Goal: Task Accomplishment & Management: Use online tool/utility

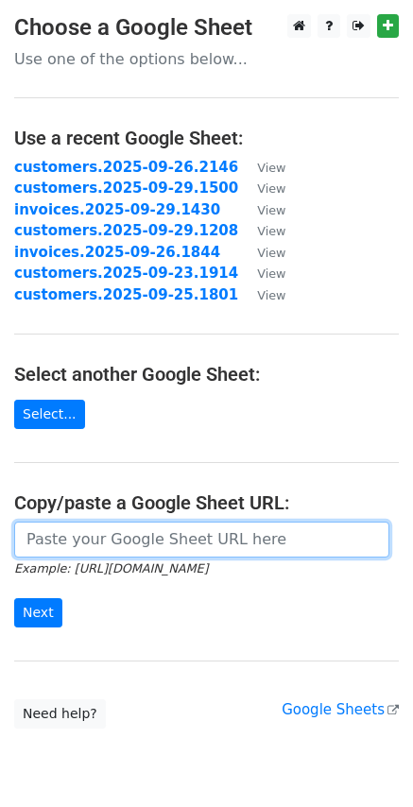
paste input "https://docs.google.com/spreadsheets/d/1k50SGz3eTxktgnhbypwyLVM4M3hPlJhdsA4E3bG…"
type input "https://docs.google.com/spreadsheets/d/1k50SGz3eTxktgnhbypwyLVM4M3hPlJhdsA4E3bG…"
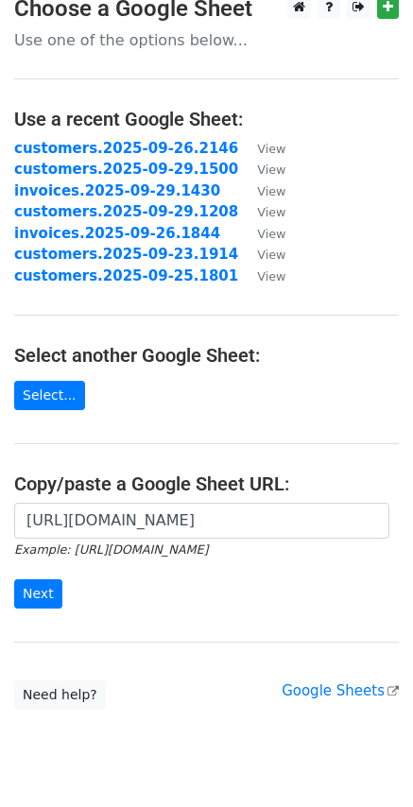
scroll to position [73, 0]
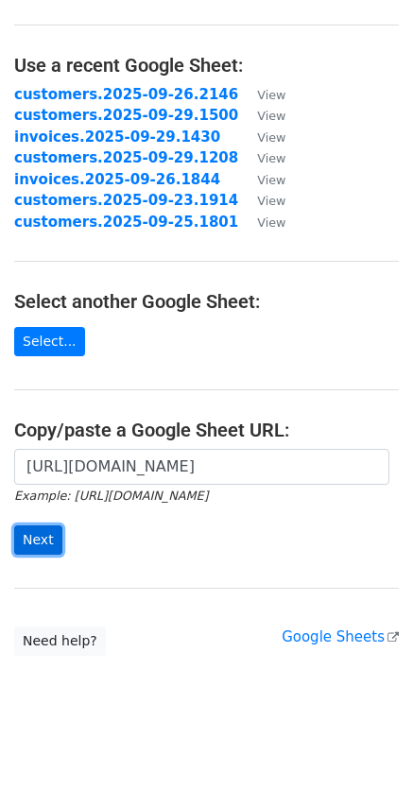
click at [37, 542] on input "Next" at bounding box center [38, 539] width 48 height 29
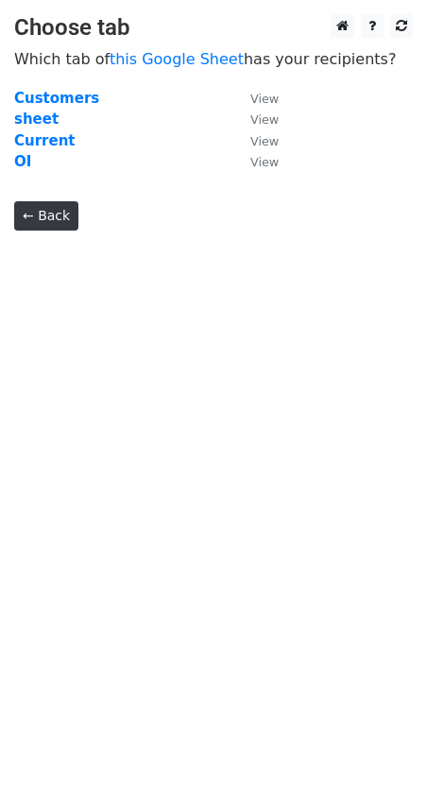
click at [28, 208] on link "← Back" at bounding box center [46, 215] width 64 height 29
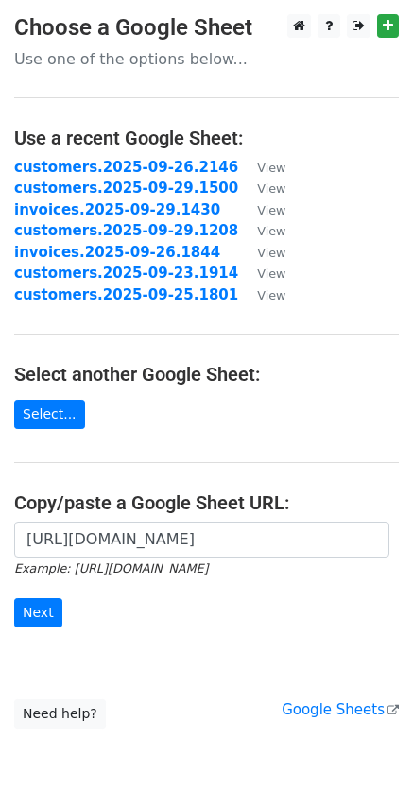
scroll to position [73, 0]
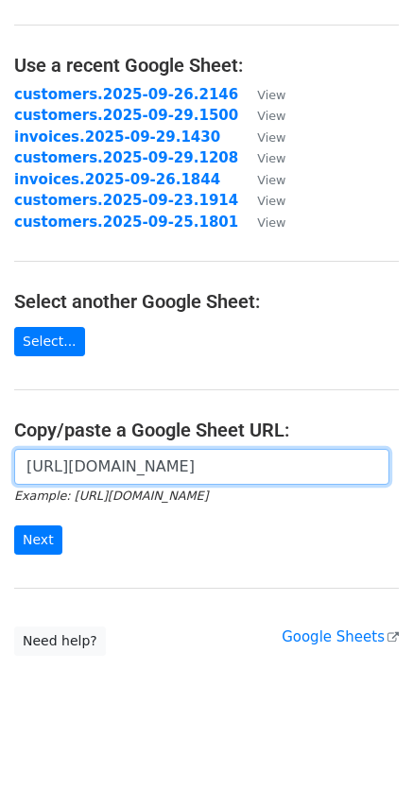
click at [234, 470] on input "https://docs.google.com/spreadsheets/d/1k50SGz3eTxktgnhbypwyLVM4M3hPlJhdsA4E3bG…" at bounding box center [201, 467] width 375 height 36
paste input "702957479#gid=702957479"
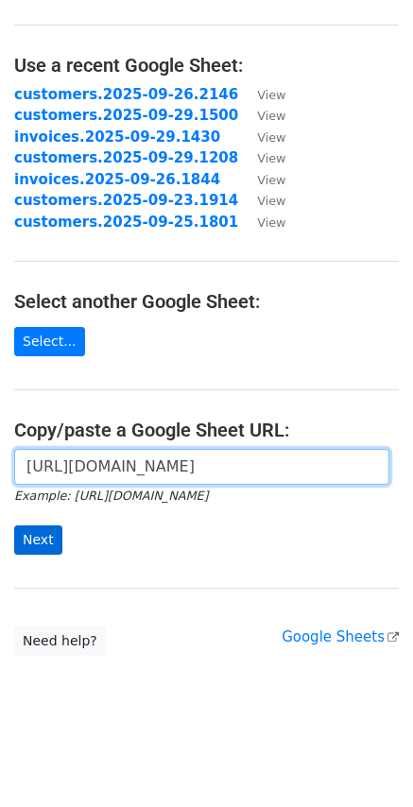
type input "https://docs.google.com/spreadsheets/d/1k50SGz3eTxktgnhbypwyLVM4M3hPlJhdsA4E3bG…"
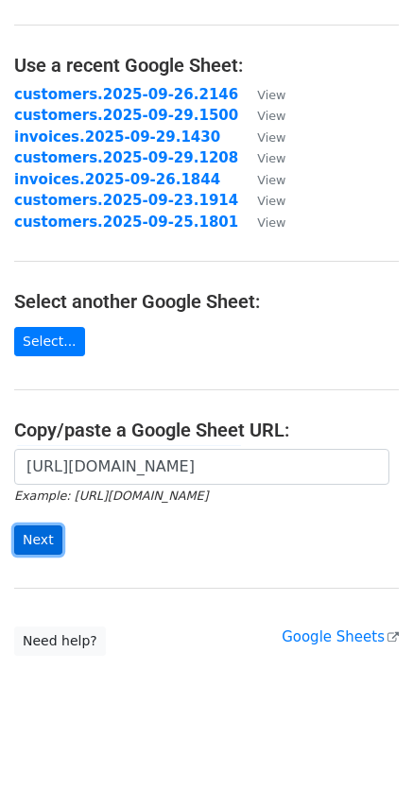
click at [51, 528] on input "Next" at bounding box center [38, 539] width 48 height 29
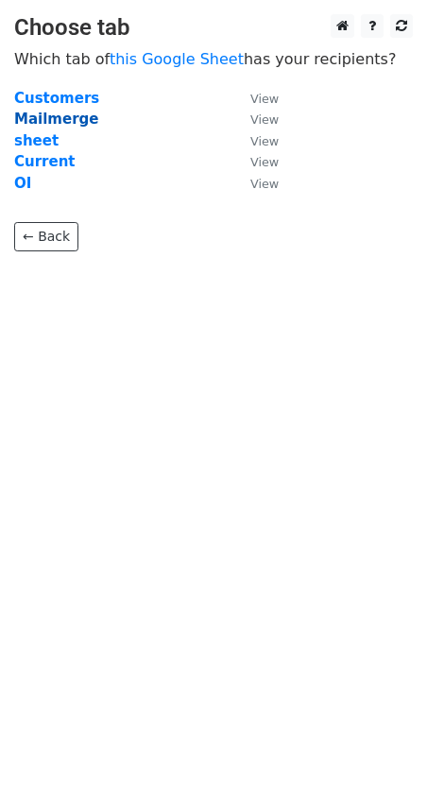
click at [65, 123] on strong "Mailmerge" at bounding box center [56, 119] width 84 height 17
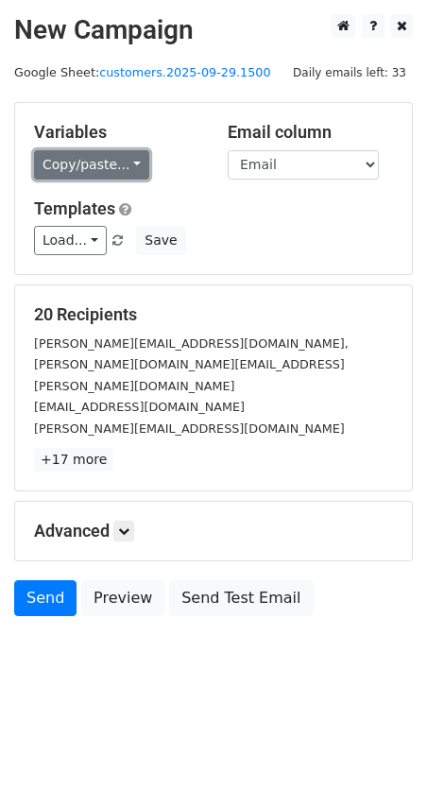
click at [122, 168] on link "Copy/paste..." at bounding box center [91, 164] width 115 height 29
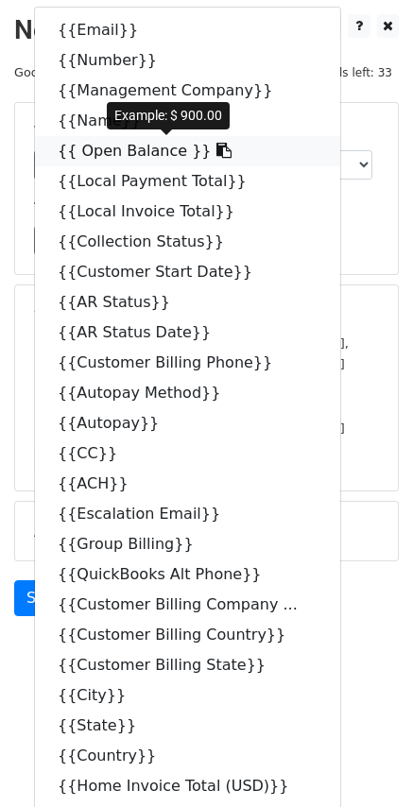
click at [216, 146] on icon at bounding box center [223, 150] width 15 height 15
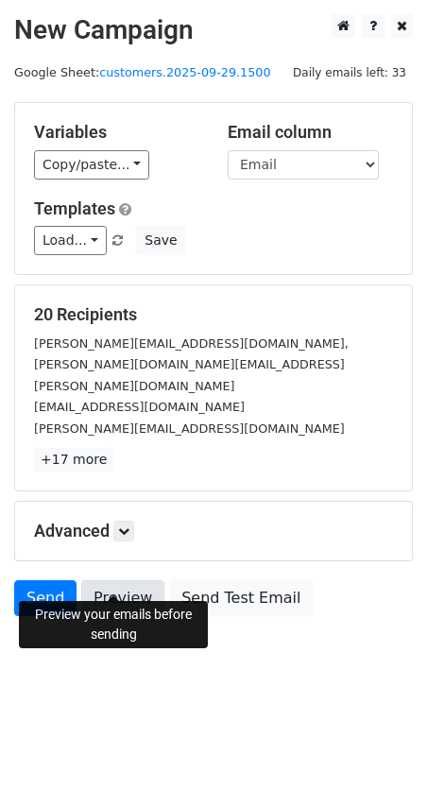
click at [98, 580] on link "Preview" at bounding box center [122, 598] width 83 height 36
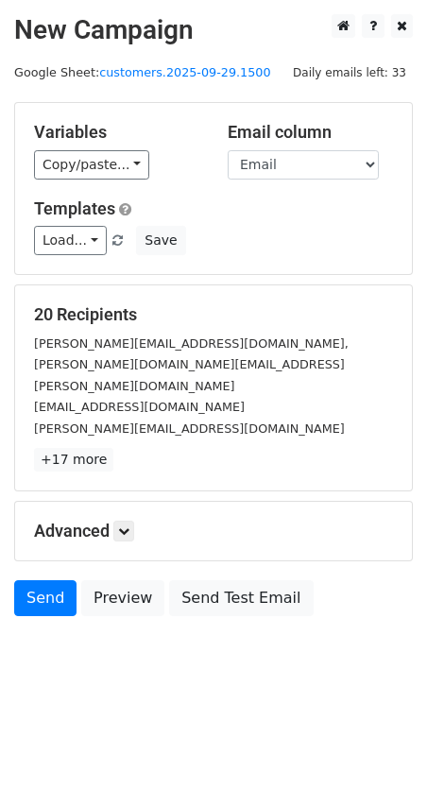
click at [138, 521] on h5 "Advanced" at bounding box center [213, 531] width 359 height 21
click at [129, 525] on icon at bounding box center [123, 530] width 11 height 11
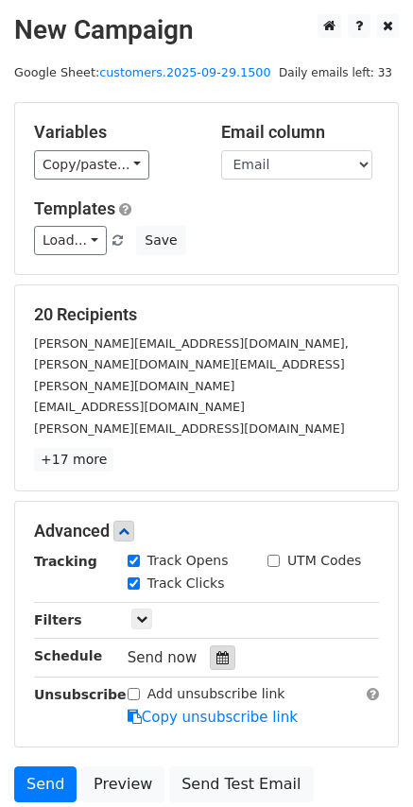
click at [220, 645] on div at bounding box center [223, 657] width 26 height 25
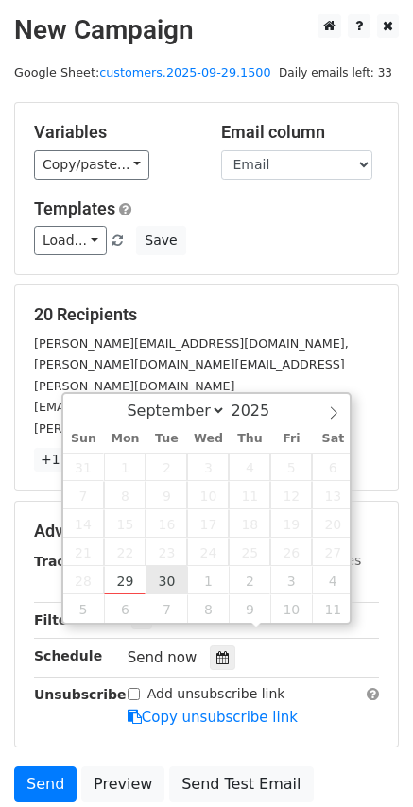
type input "2025-09-30 12:00"
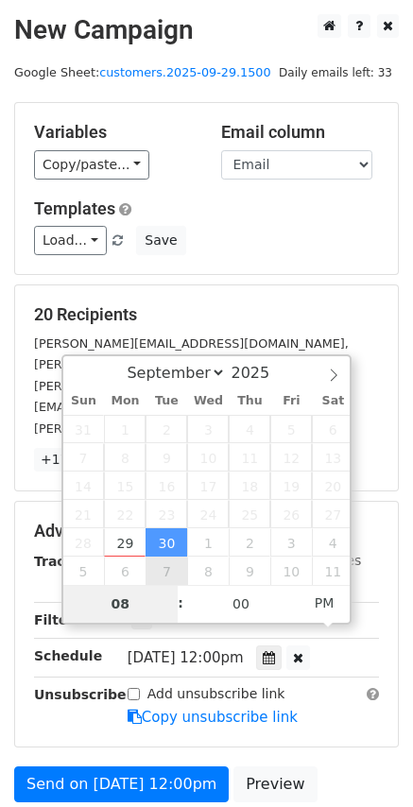
type input "08"
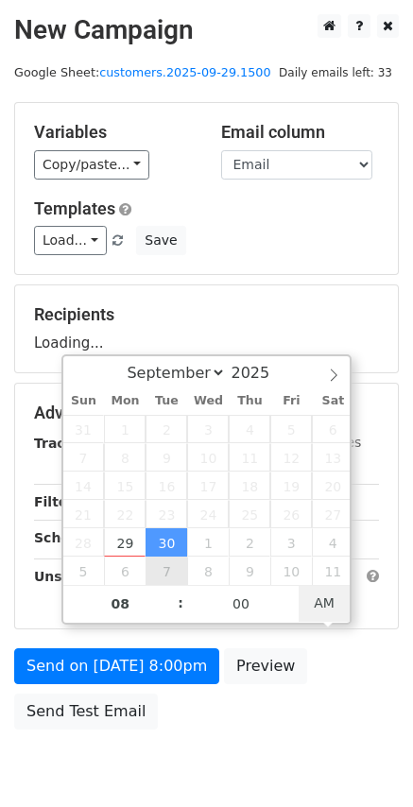
type input "2025-09-30 08:00"
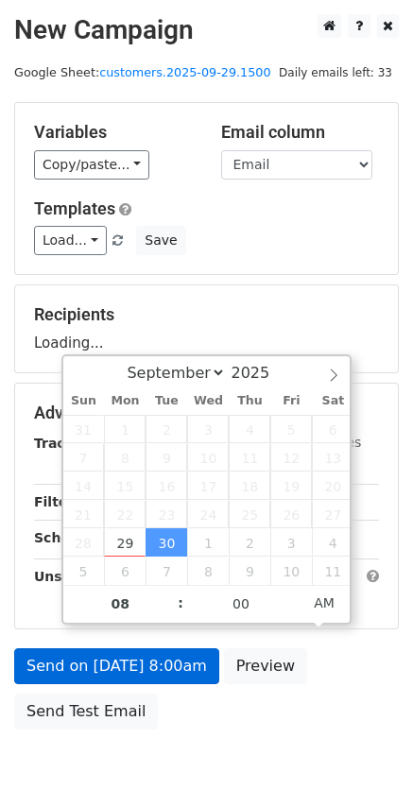
click at [129, 582] on input "Add unsubscribe link" at bounding box center [134, 576] width 12 height 12
checkbox input "true"
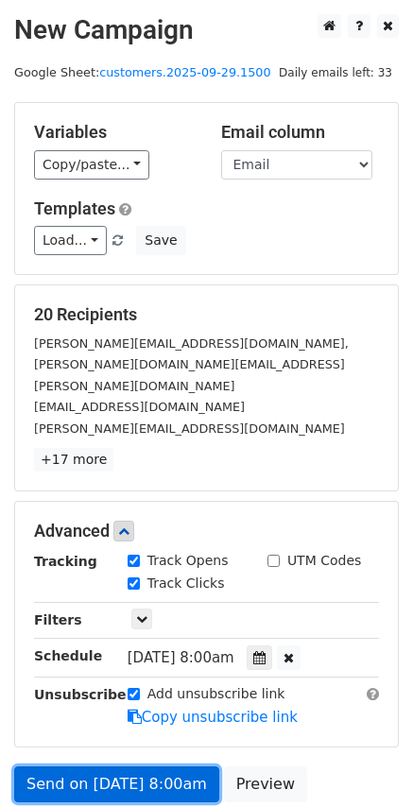
click at [125, 771] on link "Send on Sep 30 at 8:00am" at bounding box center [116, 784] width 205 height 36
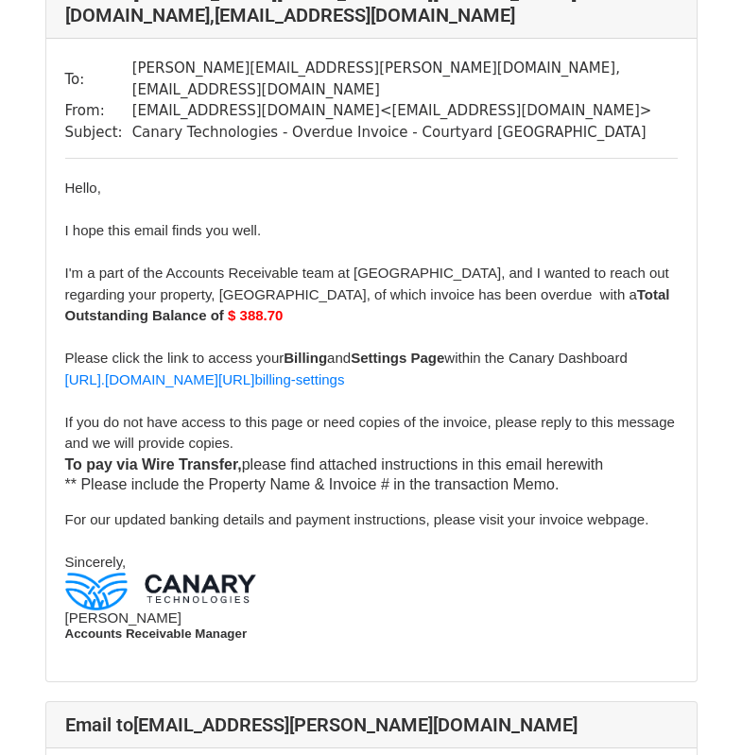
scroll to position [8878, 0]
